Goal: Task Accomplishment & Management: Complete application form

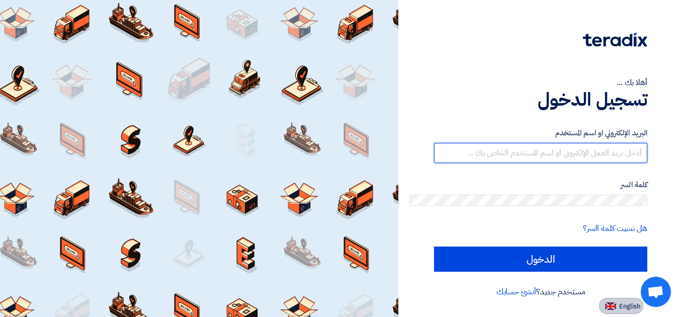
type input "[EMAIL_ADDRESS][DOMAIN_NAME]"
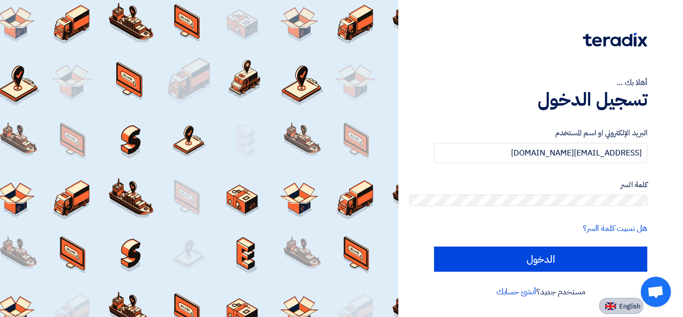
click at [640, 303] on span "English" at bounding box center [629, 306] width 21 height 7
type input "Sign in"
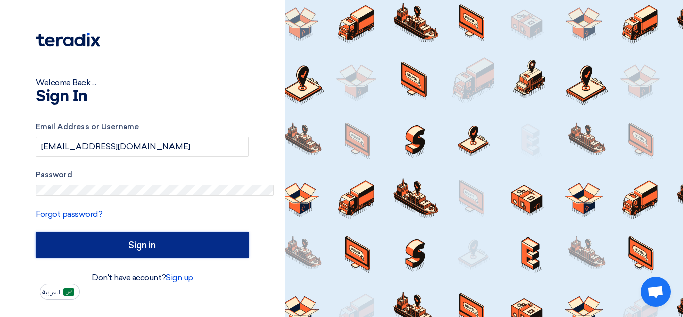
click at [146, 232] on input "Sign in" at bounding box center [142, 244] width 213 height 25
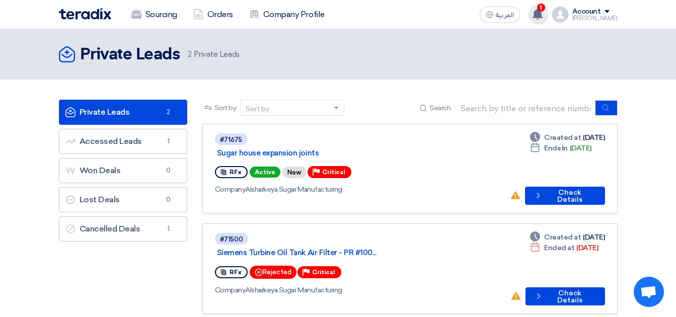
click at [532, 9] on use at bounding box center [537, 14] width 10 height 11
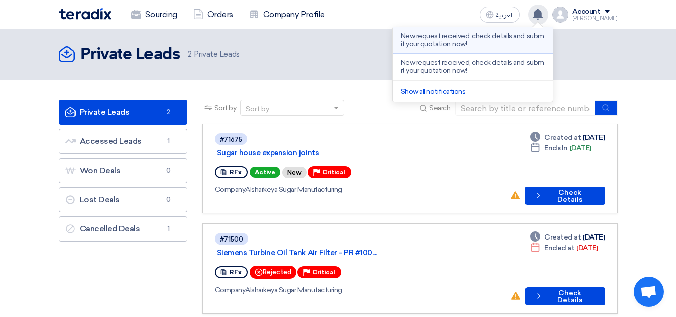
click at [400, 32] on p "New request received, check details and submit your quotation now!" at bounding box center [472, 40] width 144 height 16
